Goal: Task Accomplishment & Management: Manage account settings

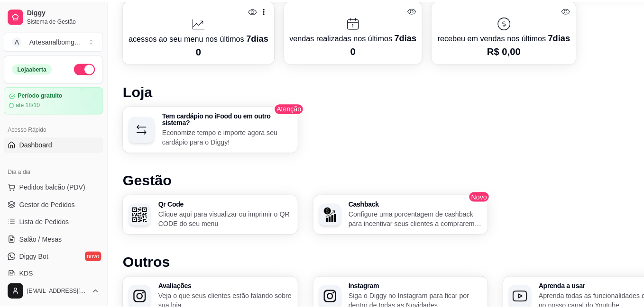
scroll to position [522, 0]
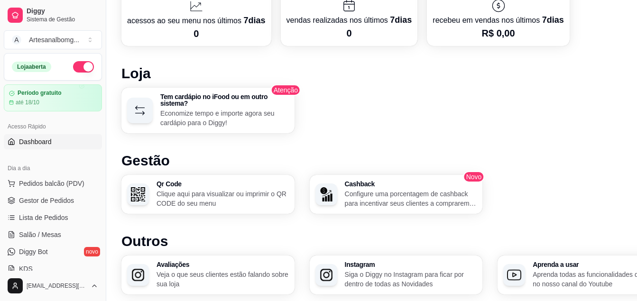
click at [244, 110] on p "Economize tempo e importe agora seu cardápio para o Diggy!" at bounding box center [224, 118] width 129 height 19
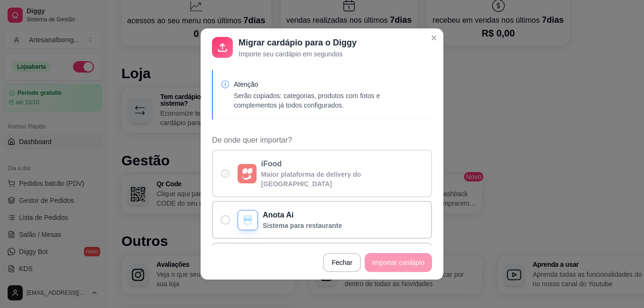
click at [243, 168] on img "De onde quer importar?" at bounding box center [246, 174] width 11 height 12
click at [226, 176] on input "iFood Maior plataforma de delivery do [GEOGRAPHIC_DATA]" at bounding box center [223, 179] width 6 height 6
radio input "true"
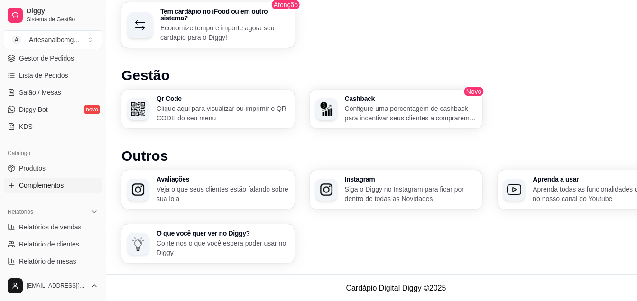
scroll to position [95, 0]
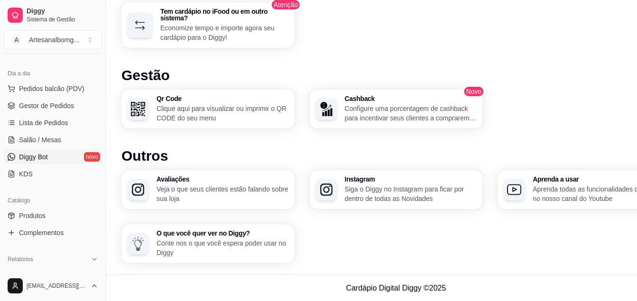
click at [45, 156] on span "Diggy Bot" at bounding box center [33, 156] width 29 height 9
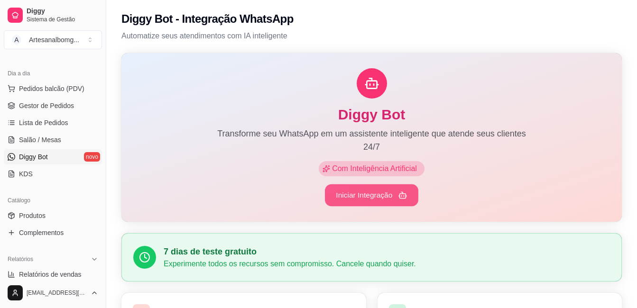
click at [360, 198] on button "Iniciar Integração" at bounding box center [371, 196] width 93 height 22
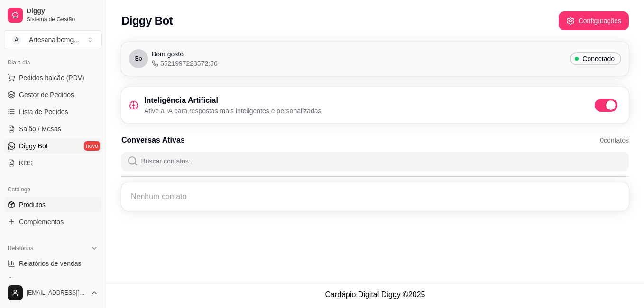
scroll to position [95, 0]
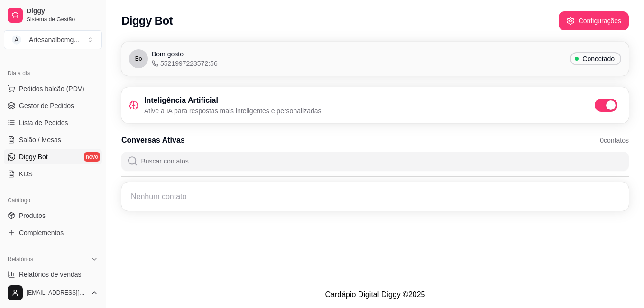
click at [46, 156] on span "Diggy Bot" at bounding box center [33, 156] width 29 height 9
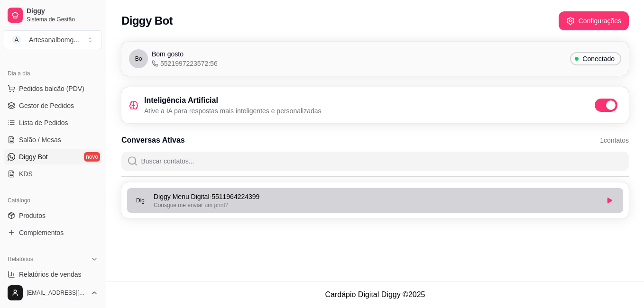
click at [195, 201] on p "Diggy Menu Digital - 5511964224399" at bounding box center [376, 196] width 445 height 9
click at [611, 202] on icon "button" at bounding box center [610, 201] width 6 height 6
click at [302, 203] on div "Consgue me enviar um print?" at bounding box center [376, 206] width 445 height 8
click at [305, 202] on div "Consgue me enviar um print?" at bounding box center [376, 206] width 445 height 8
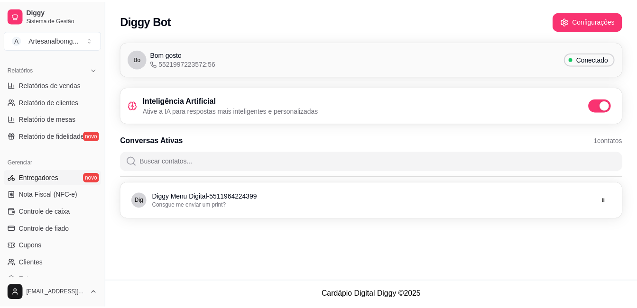
scroll to position [374, 0]
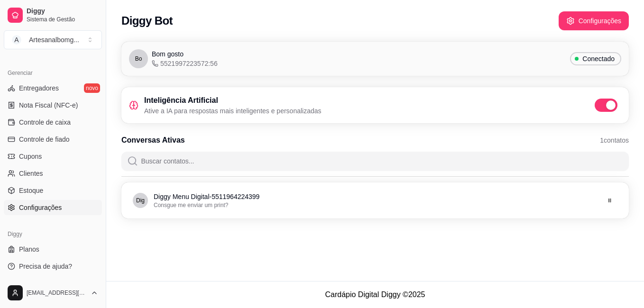
click at [53, 207] on span "Configurações" at bounding box center [40, 207] width 43 height 9
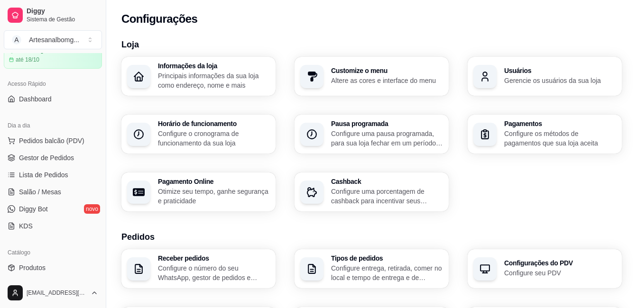
scroll to position [42, 0]
click at [71, 155] on span "Gestor de Pedidos" at bounding box center [46, 158] width 55 height 9
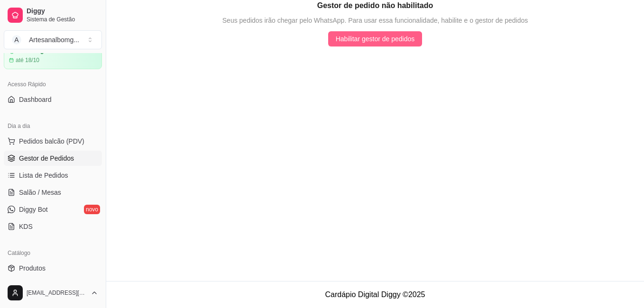
click at [379, 41] on span "Habilitar gestor de pedidos" at bounding box center [375, 39] width 79 height 10
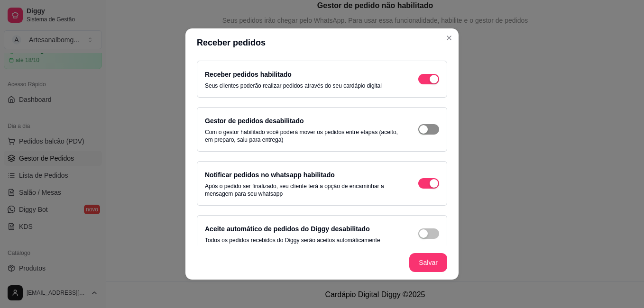
click at [419, 128] on div "button" at bounding box center [423, 129] width 9 height 9
click at [419, 234] on div "button" at bounding box center [423, 234] width 9 height 9
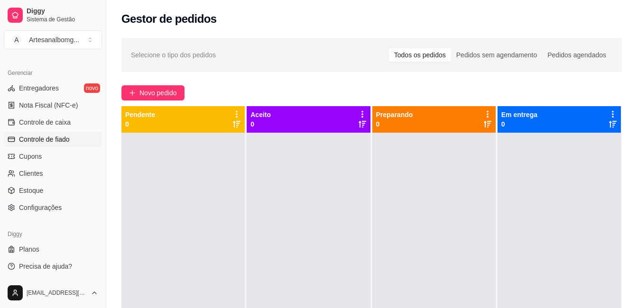
scroll to position [47, 0]
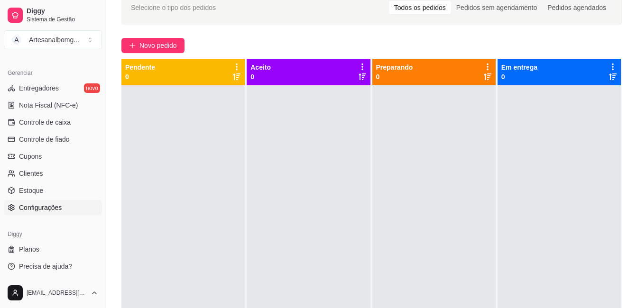
click at [44, 208] on span "Configurações" at bounding box center [40, 207] width 43 height 9
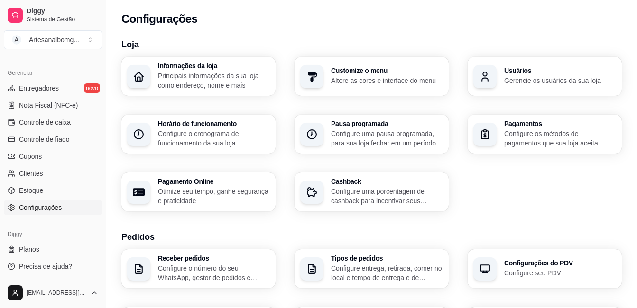
click at [177, 134] on p "Configure o cronograma de funcionamento da sua loja" at bounding box center [214, 138] width 112 height 19
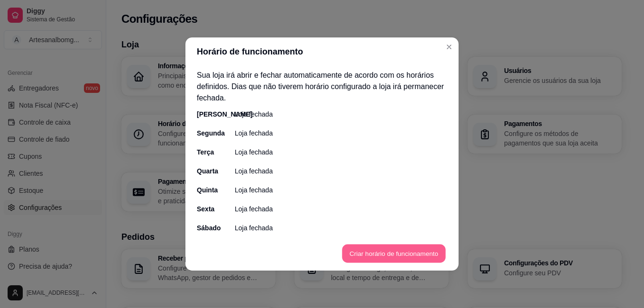
click at [395, 250] on button "Criar horário de funcionamento" at bounding box center [393, 254] width 103 height 19
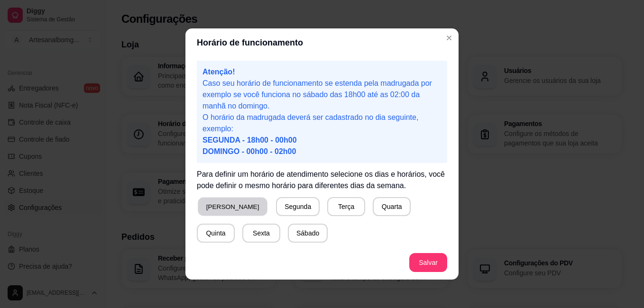
click at [228, 207] on button "Domingo" at bounding box center [233, 207] width 70 height 19
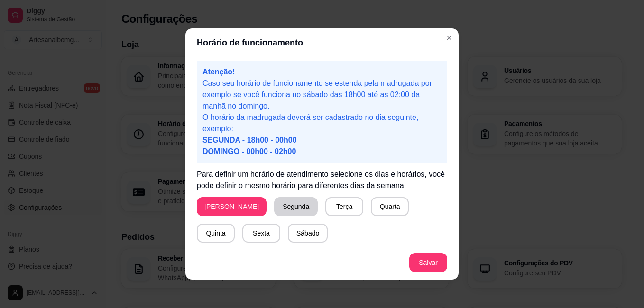
click at [274, 207] on button "Segunda" at bounding box center [296, 206] width 44 height 19
click at [324, 208] on button "Terça" at bounding box center [343, 206] width 38 height 19
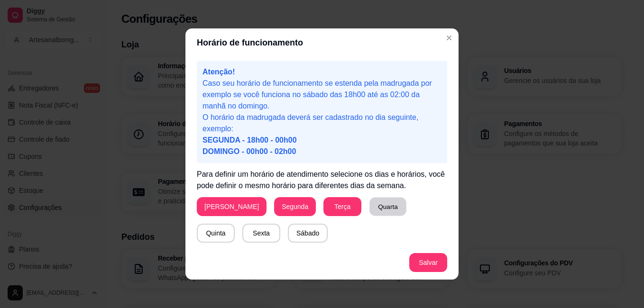
click at [370, 208] on button "Quarta" at bounding box center [388, 207] width 37 height 19
click at [234, 224] on button "Quinta" at bounding box center [215, 233] width 37 height 19
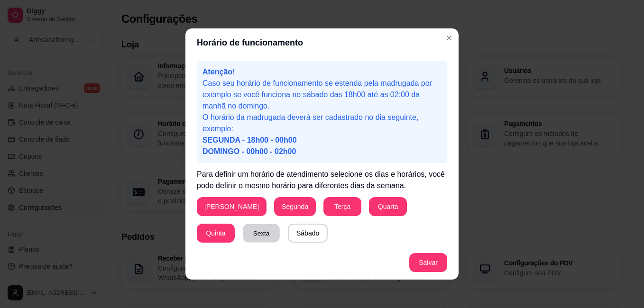
click at [243, 234] on button "Sexta" at bounding box center [261, 233] width 37 height 19
click at [288, 236] on button "Sábado" at bounding box center [308, 233] width 40 height 19
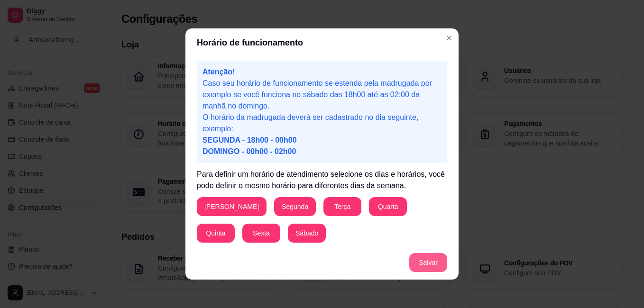
click at [428, 267] on button "Salvar" at bounding box center [428, 262] width 38 height 19
click at [425, 261] on button "Salvar" at bounding box center [428, 262] width 38 height 19
click at [418, 262] on button "Salvar" at bounding box center [428, 263] width 37 height 19
click at [207, 205] on button "Domingo" at bounding box center [232, 207] width 68 height 19
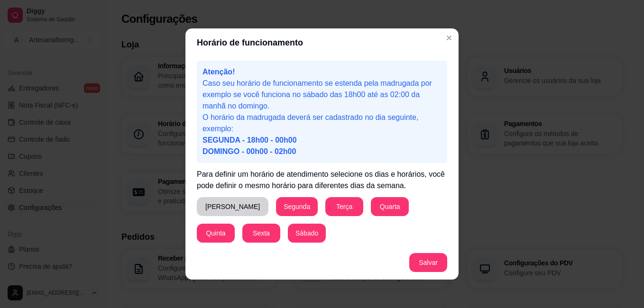
click at [207, 205] on button "Domingo" at bounding box center [233, 206] width 72 height 19
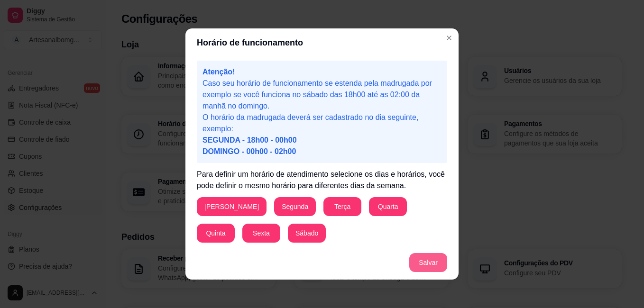
click at [416, 262] on button "Salvar" at bounding box center [428, 262] width 38 height 19
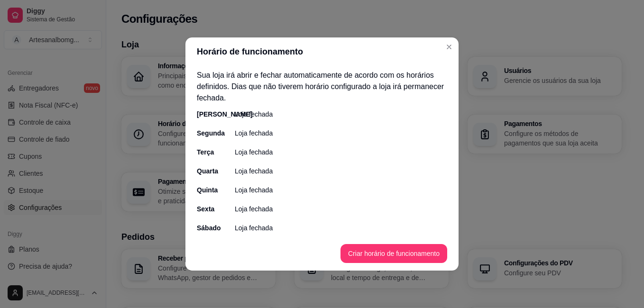
click at [244, 116] on p "Loja fechada" at bounding box center [254, 114] width 38 height 9
click at [360, 251] on button "Criar horário de funcionamento" at bounding box center [394, 253] width 107 height 19
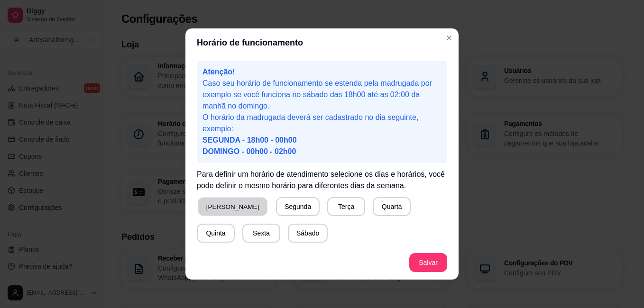
click at [222, 203] on button "Domingo" at bounding box center [233, 207] width 70 height 19
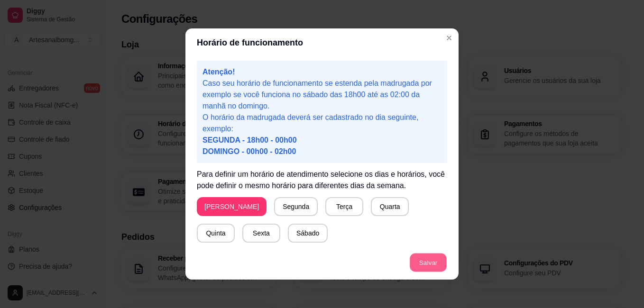
click at [421, 266] on button "Salvar" at bounding box center [428, 263] width 37 height 19
click at [275, 206] on button "Segunda" at bounding box center [296, 207] width 42 height 19
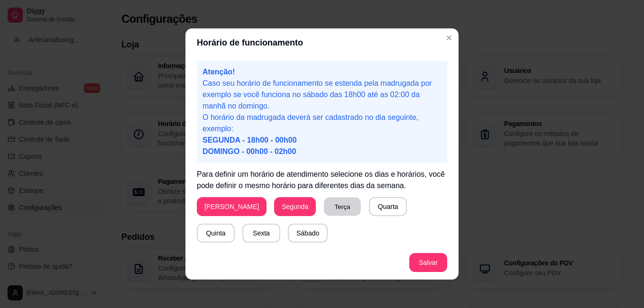
click at [324, 208] on button "Terça" at bounding box center [342, 207] width 37 height 19
click at [369, 210] on button "Quarta" at bounding box center [388, 206] width 38 height 19
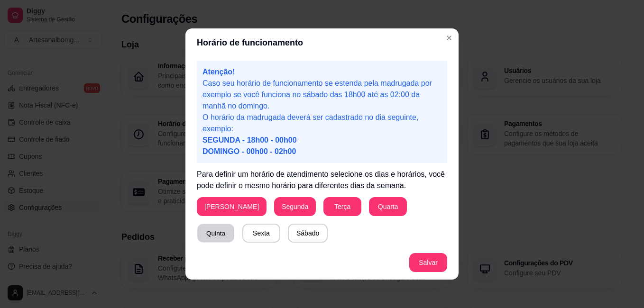
click at [234, 224] on button "Quinta" at bounding box center [215, 233] width 37 height 19
click at [242, 230] on button "Sexta" at bounding box center [261, 233] width 38 height 19
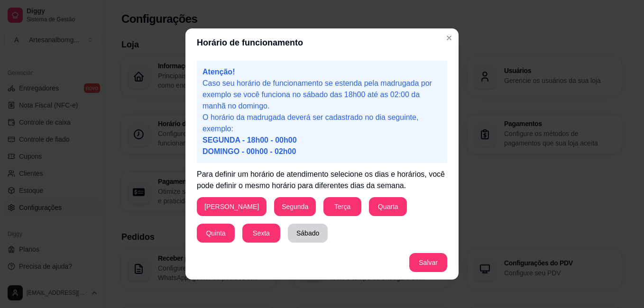
click at [288, 232] on button "Sábado" at bounding box center [308, 233] width 40 height 19
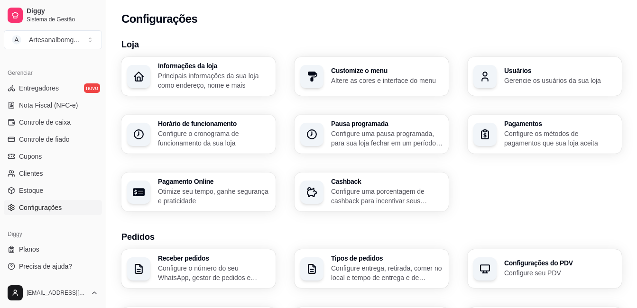
click at [200, 139] on p "Configure o cronograma de funcionamento da sua loja" at bounding box center [214, 138] width 112 height 19
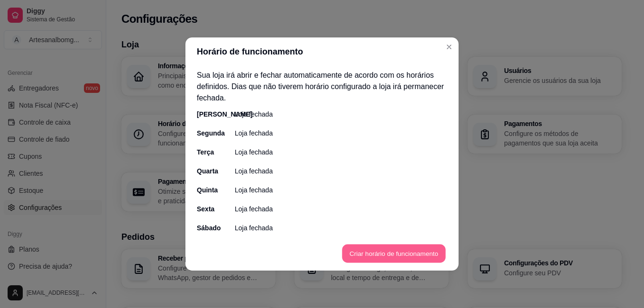
click at [385, 252] on button "Criar horário de funcionamento" at bounding box center [393, 254] width 103 height 19
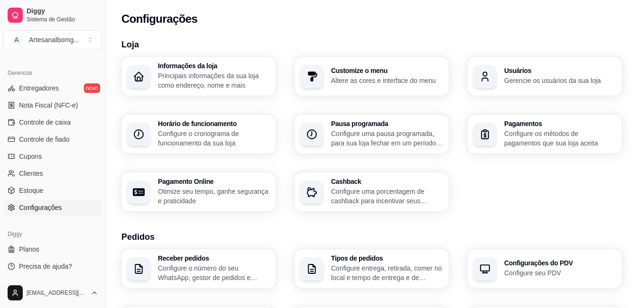
click at [199, 77] on p "Principais informações da sua loja como endereço, nome e mais" at bounding box center [214, 80] width 112 height 19
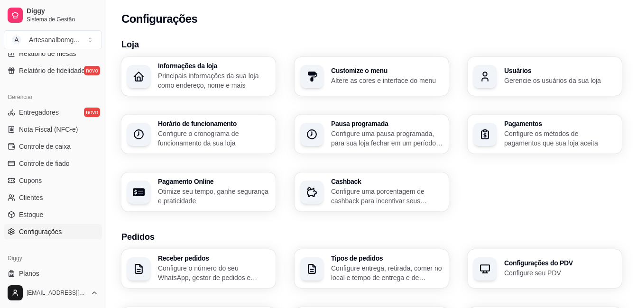
scroll to position [374, 0]
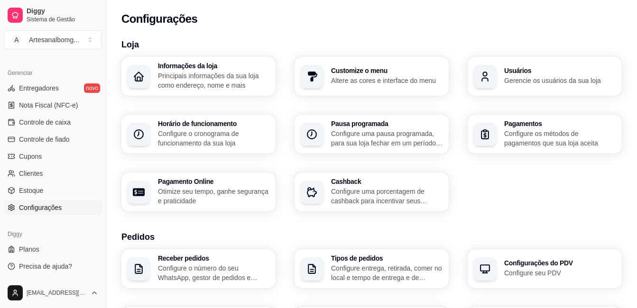
click at [62, 205] on span "Configurações" at bounding box center [40, 207] width 43 height 9
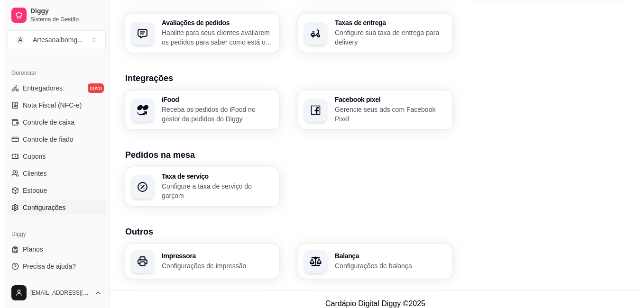
scroll to position [361, 0]
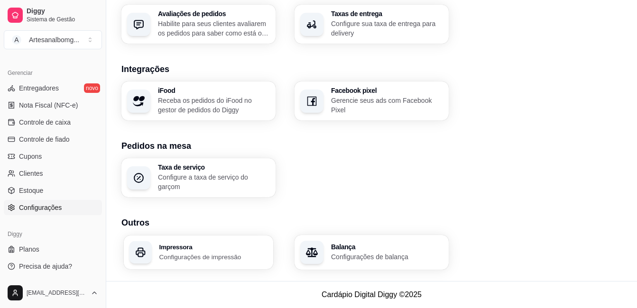
click at [200, 242] on div "Impressora Configurações de impressão" at bounding box center [198, 253] width 149 height 34
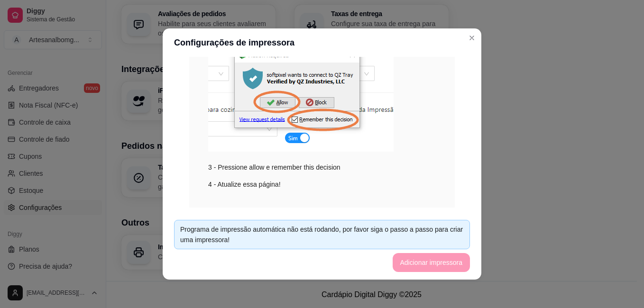
scroll to position [229, 0]
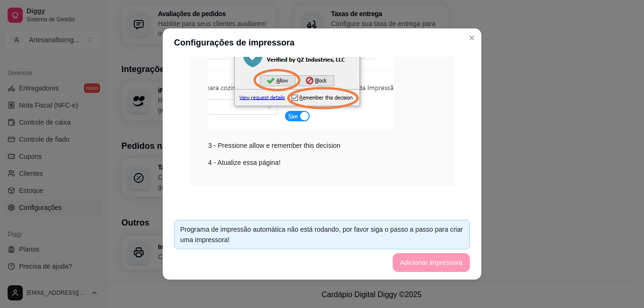
click at [298, 117] on img at bounding box center [300, 67] width 185 height 125
click at [295, 117] on img at bounding box center [300, 67] width 185 height 125
click at [328, 193] on div "Impressão no Computador Para habilitar impressão siga os passos abaixo. Passo a…" at bounding box center [322, 20] width 296 height 377
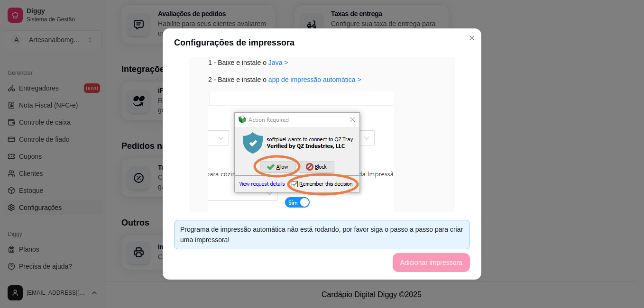
scroll to position [356, 0]
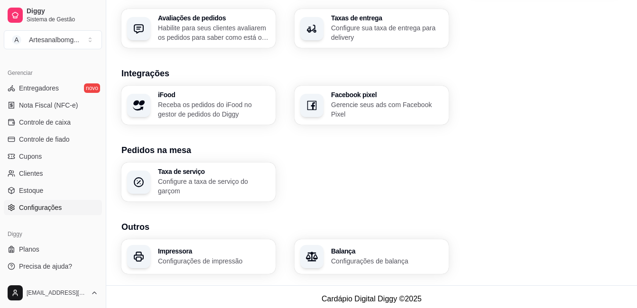
click at [163, 249] on h3 "Impressora" at bounding box center [214, 251] width 112 height 7
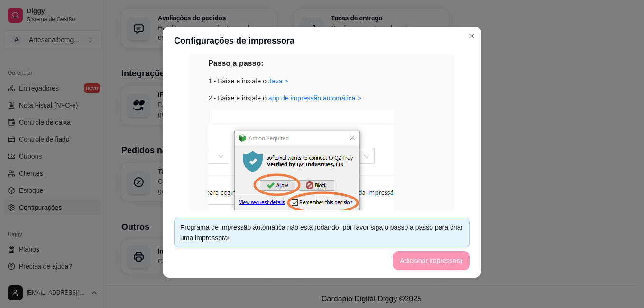
scroll to position [142, 0]
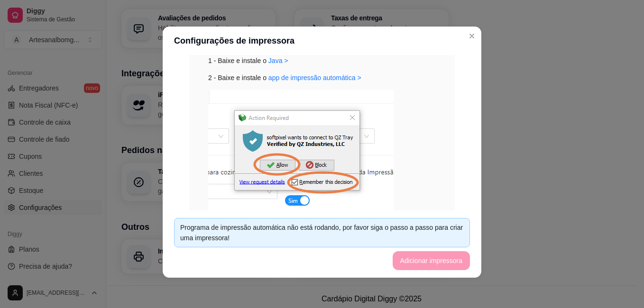
click at [278, 167] on img at bounding box center [300, 152] width 185 height 125
click at [306, 199] on img at bounding box center [300, 152] width 185 height 125
click at [296, 75] on link "app de impressão automática >" at bounding box center [314, 78] width 93 height 8
click at [431, 262] on footer "Programa de impressão automática não está rodando, por favor siga o passo a pas…" at bounding box center [322, 244] width 319 height 67
click at [430, 262] on footer "Programa de impressão automática não está rodando, por favor siga o passo a pas…" at bounding box center [322, 244] width 319 height 67
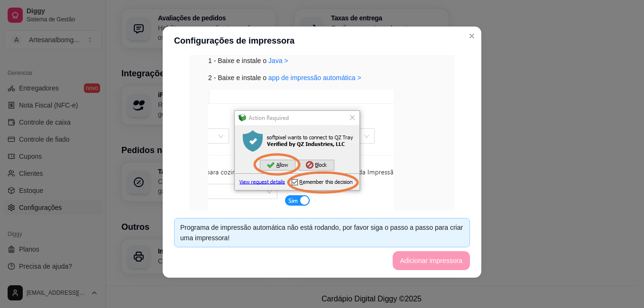
click at [349, 116] on img at bounding box center [300, 152] width 185 height 125
click at [349, 120] on img at bounding box center [300, 152] width 185 height 125
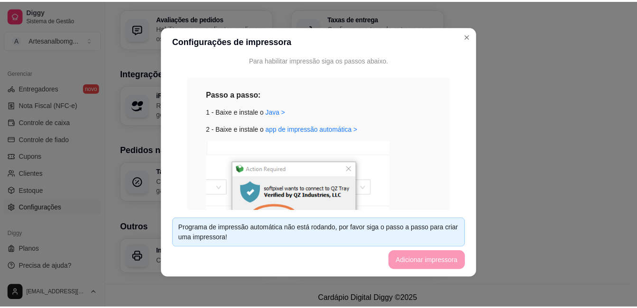
scroll to position [95, 0]
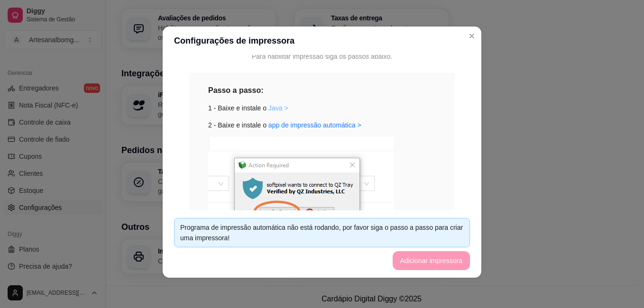
click at [278, 108] on link "Java >" at bounding box center [278, 108] width 20 height 8
click at [383, 141] on img at bounding box center [300, 199] width 185 height 125
click at [347, 165] on img at bounding box center [300, 199] width 185 height 125
click at [438, 85] on div "Passo a passo: 1 - Baixe e instale o [GEOGRAPHIC_DATA] > 2 - Baixe e instale o …" at bounding box center [322, 195] width 266 height 245
click at [349, 163] on img at bounding box center [300, 199] width 185 height 125
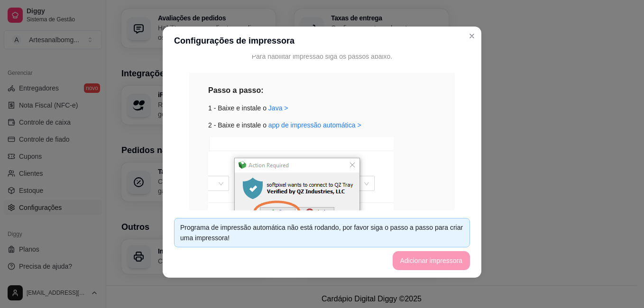
click at [396, 178] on div "3 - Pressione allow e remember this decision" at bounding box center [322, 210] width 228 height 146
drag, startPoint x: 395, startPoint y: 180, endPoint x: 397, endPoint y: 147, distance: 32.8
click at [397, 162] on div "3 - Pressione allow e remember this decision" at bounding box center [322, 210] width 228 height 146
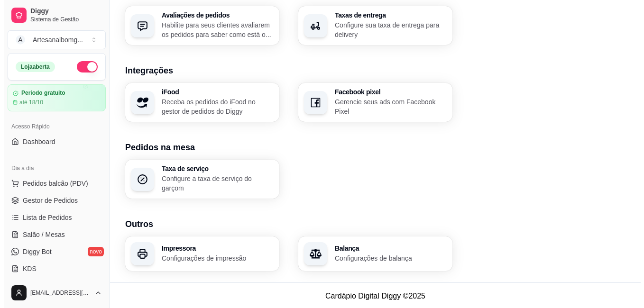
scroll to position [361, 0]
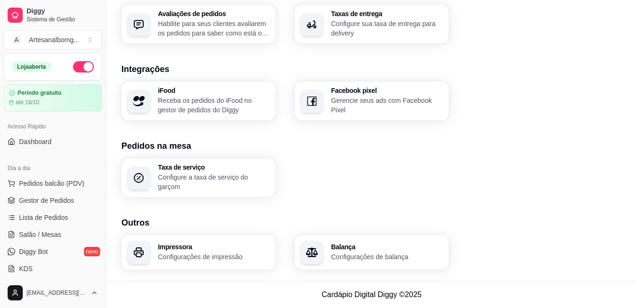
click at [178, 248] on h3 "Impressora" at bounding box center [214, 247] width 112 height 7
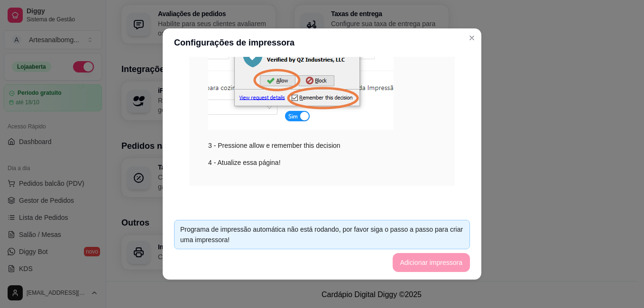
scroll to position [2, 0]
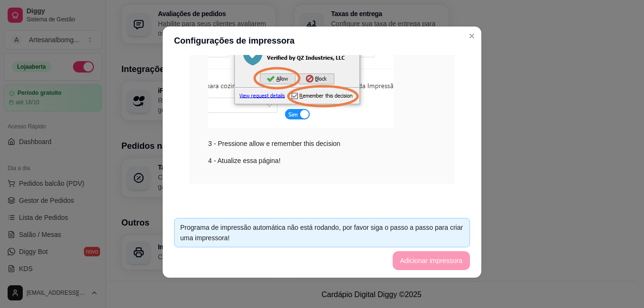
click at [240, 161] on div "4 - Atualize essa página!" at bounding box center [322, 161] width 228 height 10
click at [253, 165] on div "4 - Atualize essa página!" at bounding box center [322, 161] width 228 height 10
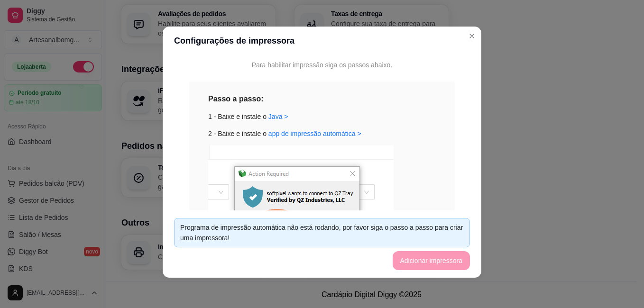
click at [350, 173] on img at bounding box center [300, 208] width 185 height 125
